Goal: Submit feedback/report problem

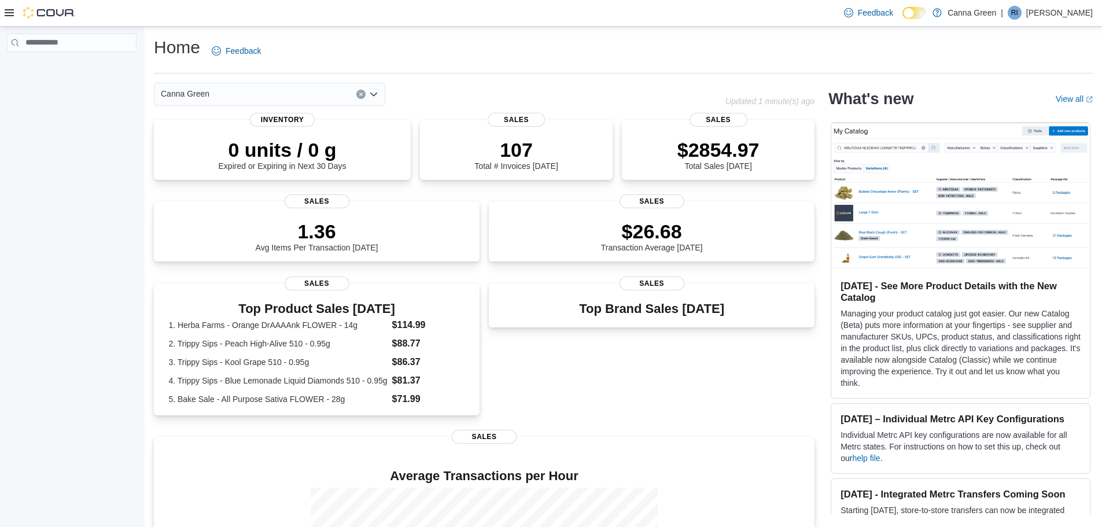
click at [520, 49] on div "Home Feedback" at bounding box center [623, 51] width 939 height 30
